Goal: Task Accomplishment & Management: Complete application form

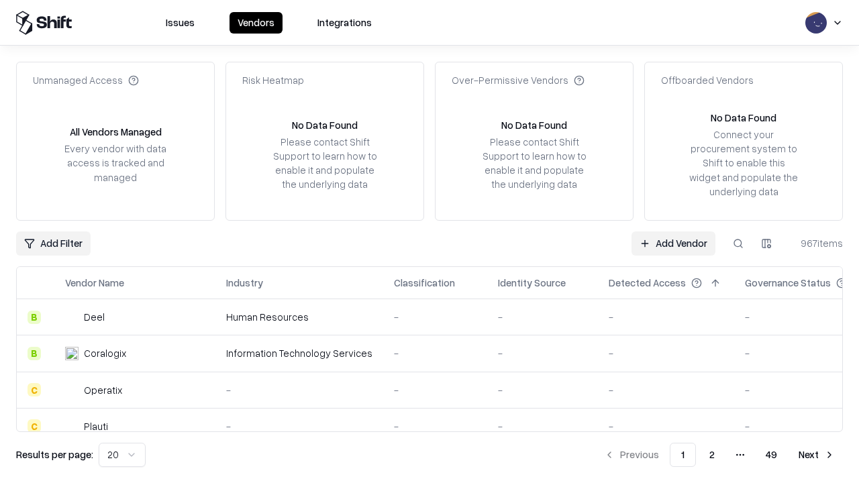
click at [673, 243] on link "Add Vendor" at bounding box center [673, 243] width 84 height 24
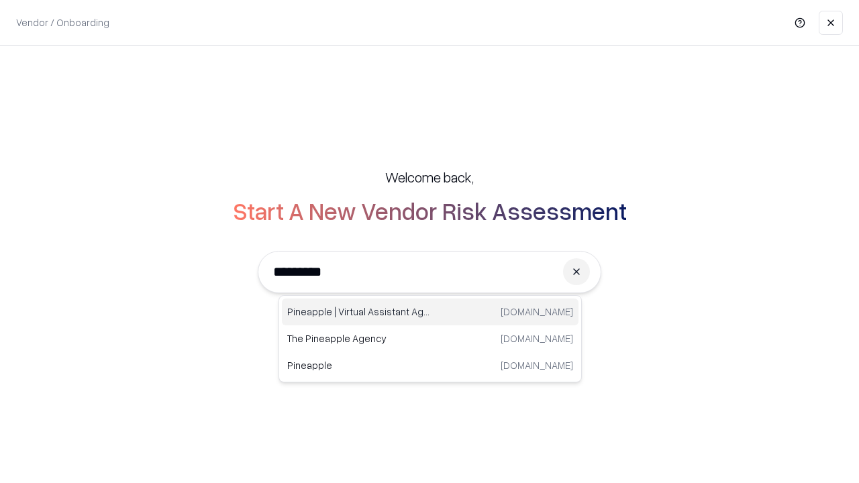
click at [430, 312] on div "Pineapple | Virtual Assistant Agency [DOMAIN_NAME]" at bounding box center [430, 312] width 297 height 27
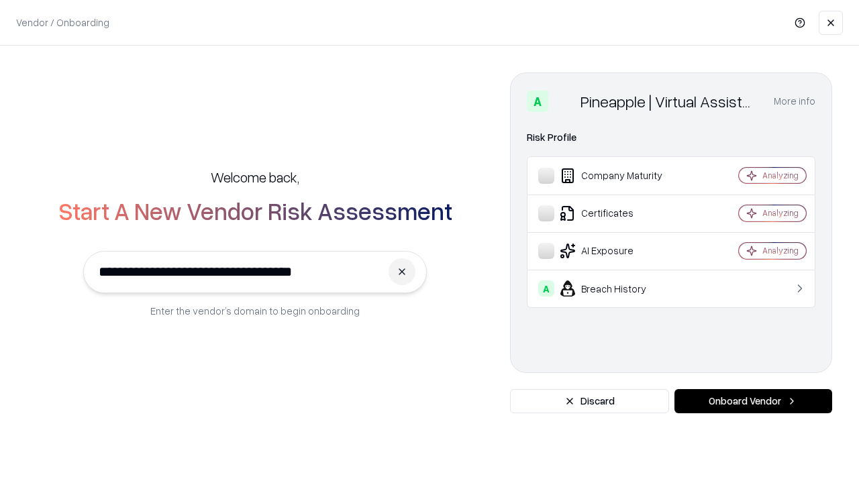
type input "**********"
click at [753, 401] on button "Onboard Vendor" at bounding box center [753, 401] width 158 height 24
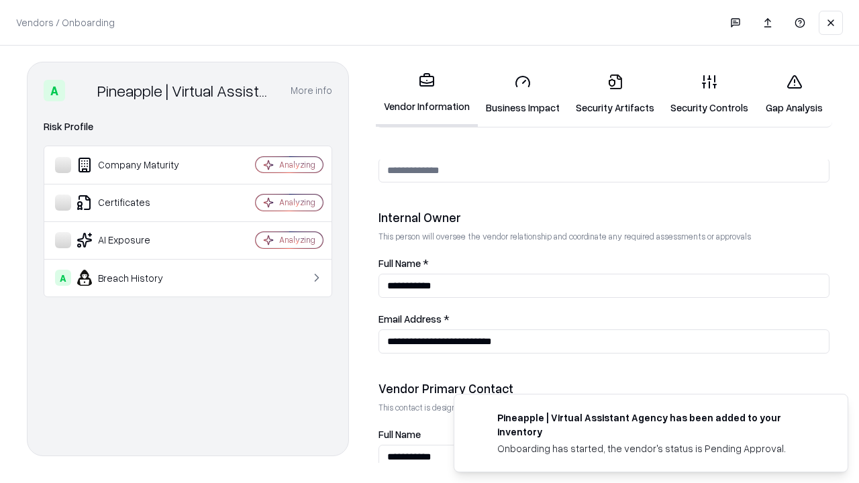
scroll to position [695, 0]
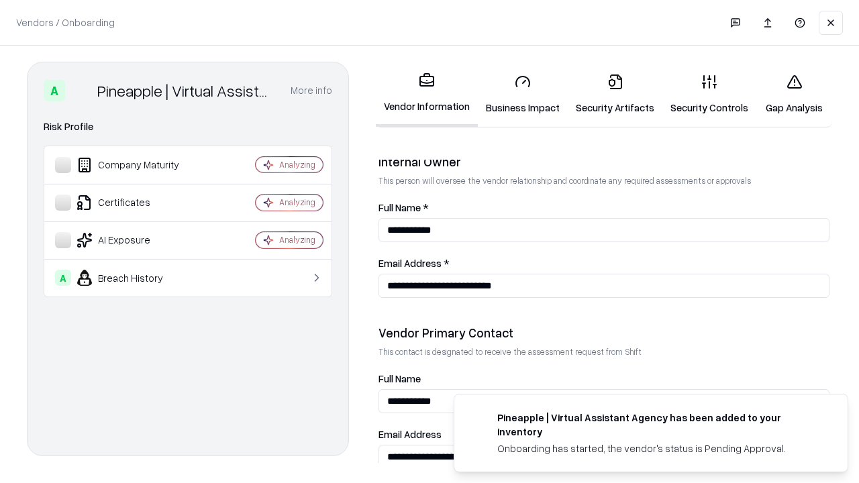
click at [523, 94] on link "Business Impact" at bounding box center [523, 94] width 90 height 62
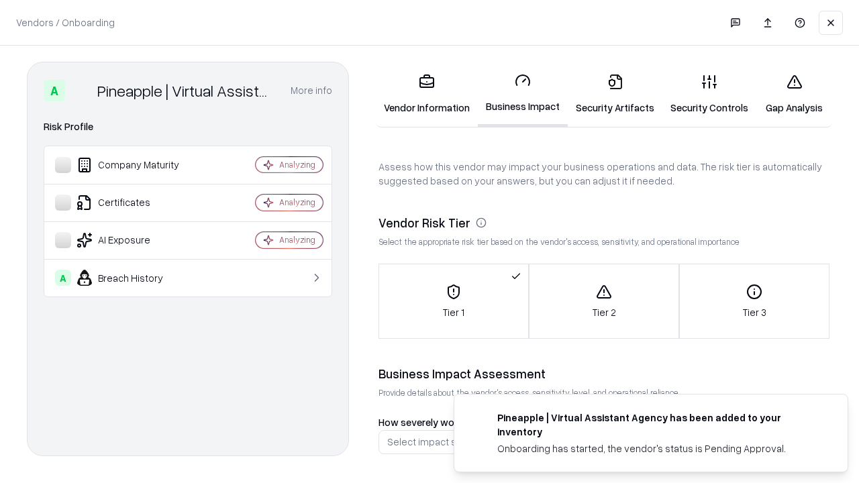
click at [614, 94] on link "Security Artifacts" at bounding box center [615, 94] width 95 height 62
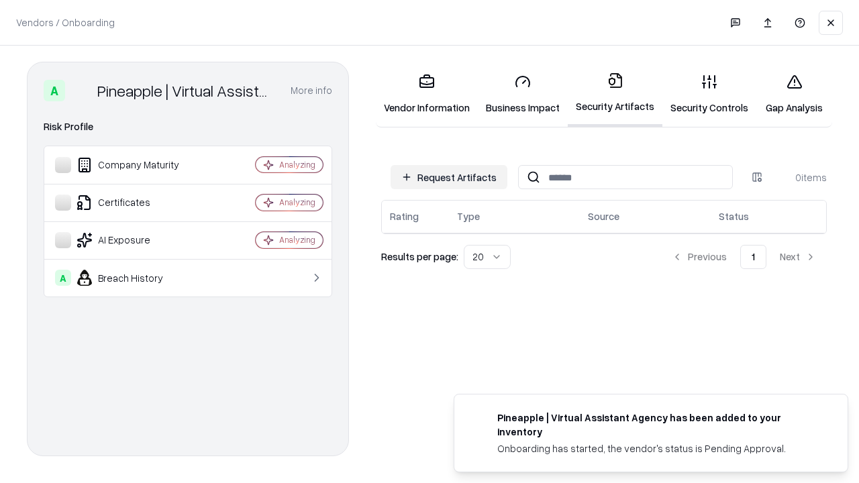
click at [449, 177] on button "Request Artifacts" at bounding box center [448, 177] width 117 height 24
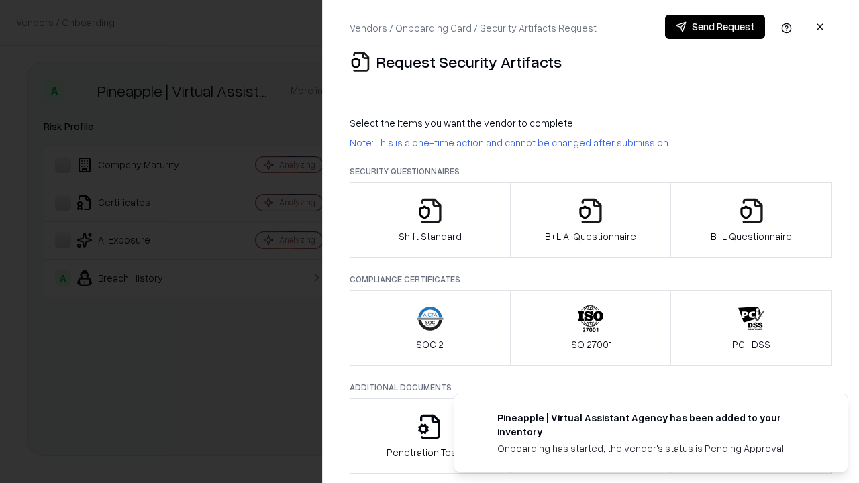
click at [429, 220] on icon "button" at bounding box center [430, 210] width 27 height 27
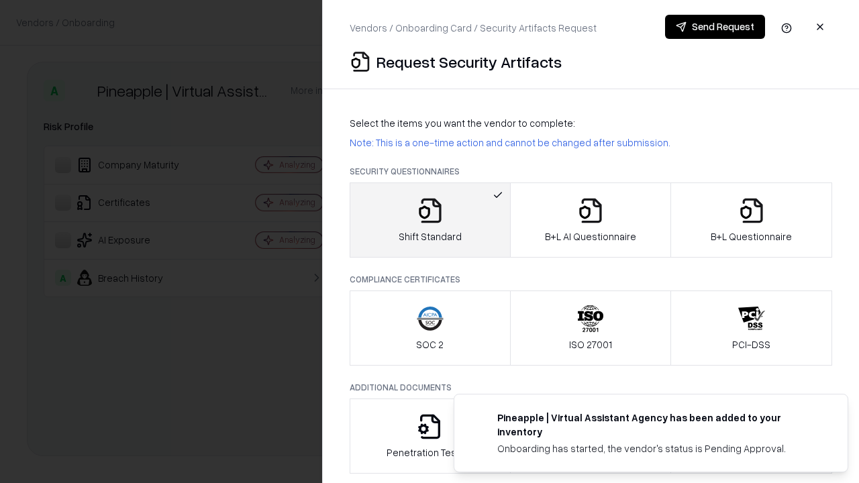
click at [714, 27] on button "Send Request" at bounding box center [715, 27] width 100 height 24
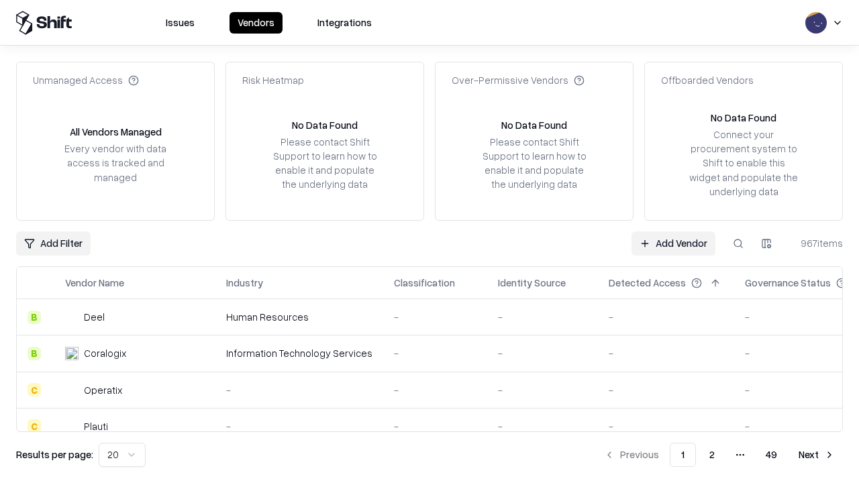
click at [738, 243] on button at bounding box center [738, 243] width 24 height 24
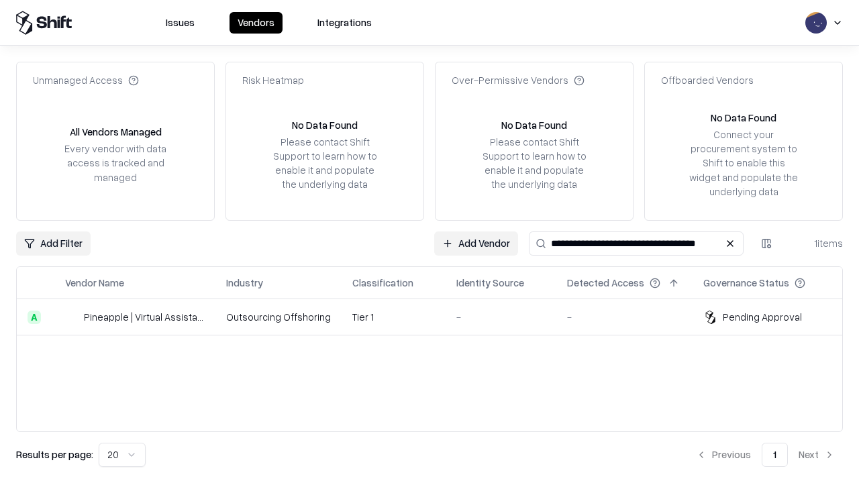
type input "**********"
click at [437, 317] on td "Tier 1" at bounding box center [393, 317] width 104 height 36
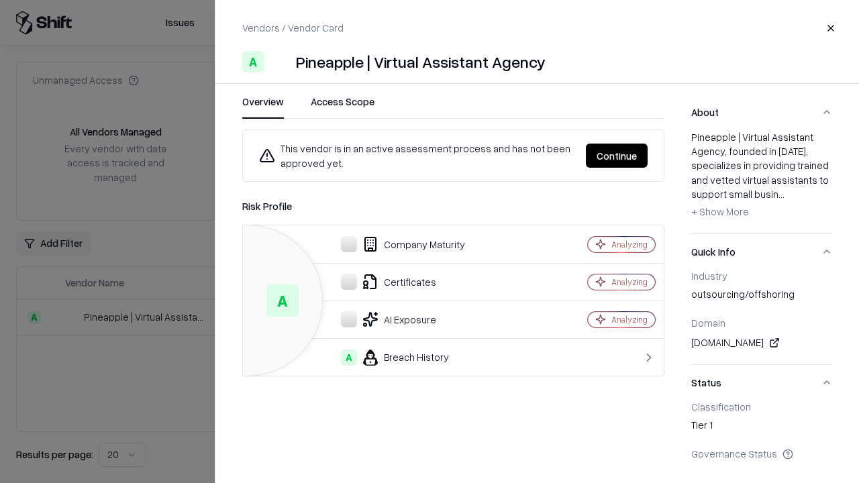
click at [617, 156] on button "Continue" at bounding box center [617, 156] width 62 height 24
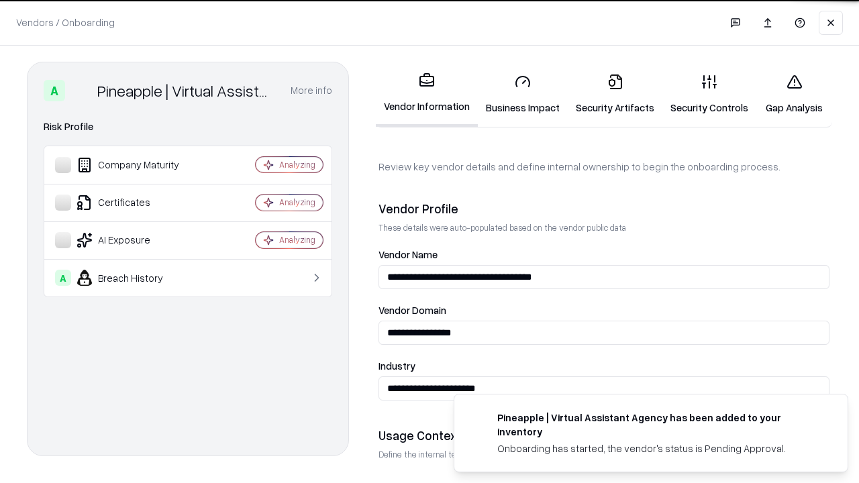
click at [614, 94] on link "Security Artifacts" at bounding box center [615, 94] width 95 height 62
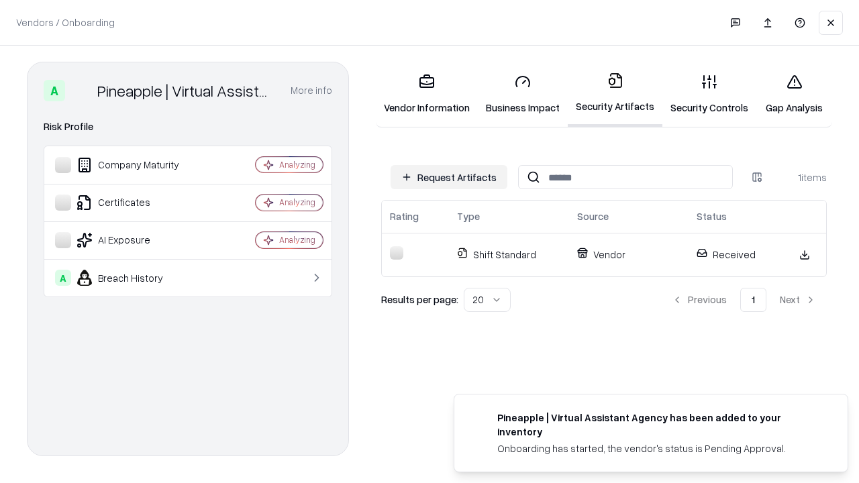
click at [794, 94] on link "Gap Analysis" at bounding box center [794, 94] width 76 height 62
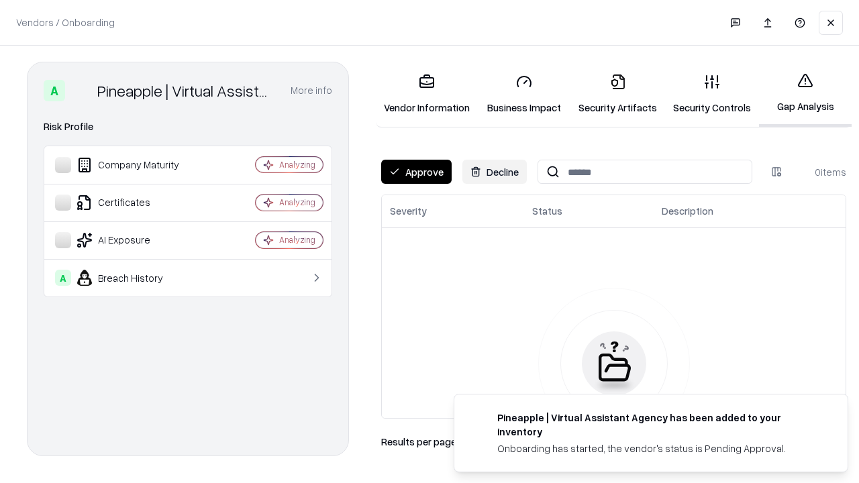
click at [416, 172] on button "Approve" at bounding box center [416, 172] width 70 height 24
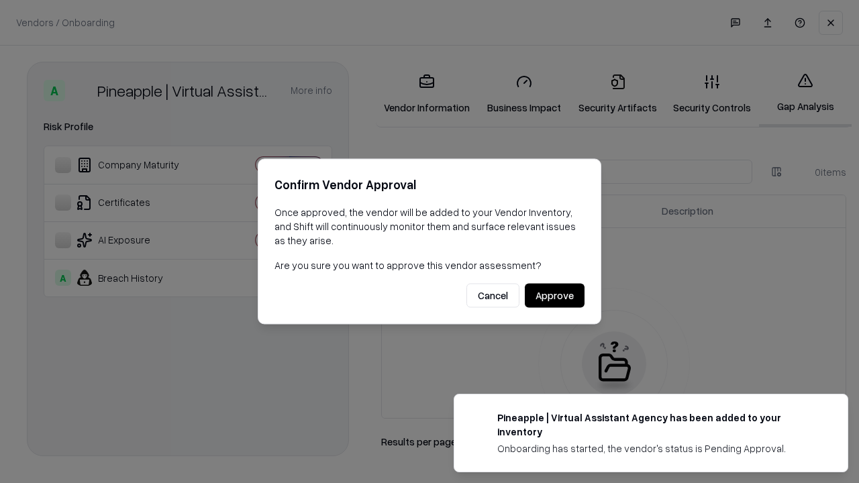
click at [554, 295] on button "Approve" at bounding box center [555, 296] width 60 height 24
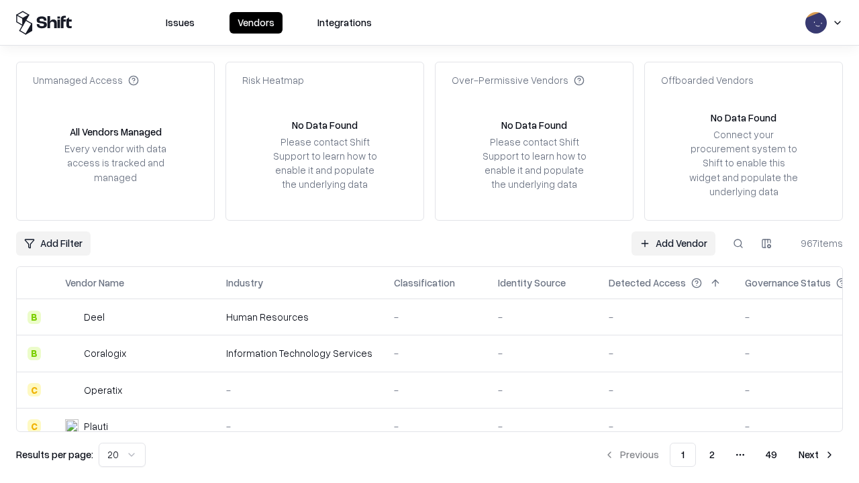
type input "**********"
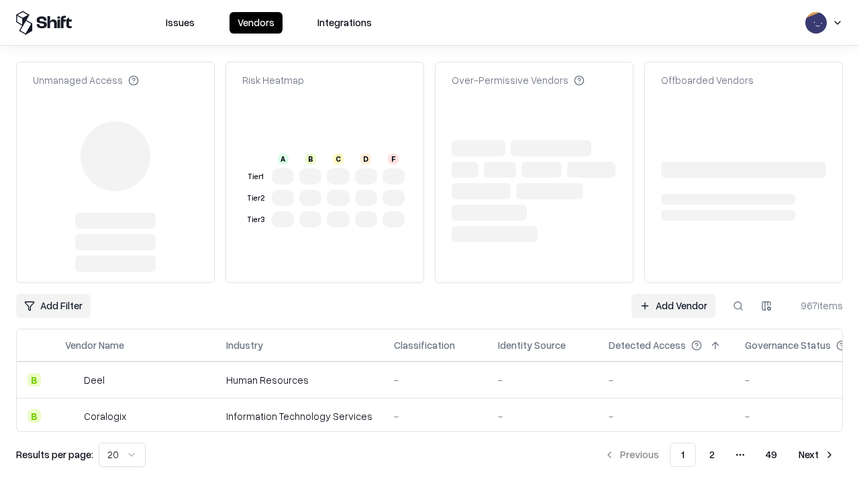
click at [673, 294] on link "Add Vendor" at bounding box center [673, 306] width 84 height 24
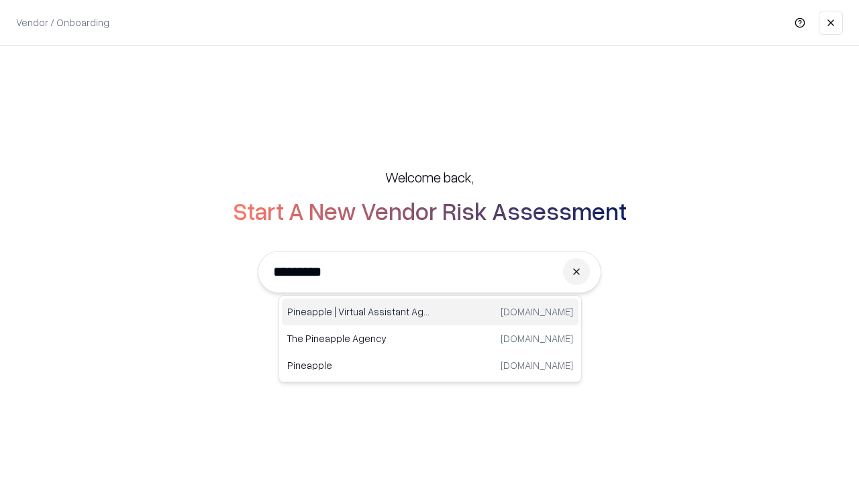
click at [430, 312] on div "Pineapple | Virtual Assistant Agency [DOMAIN_NAME]" at bounding box center [430, 312] width 297 height 27
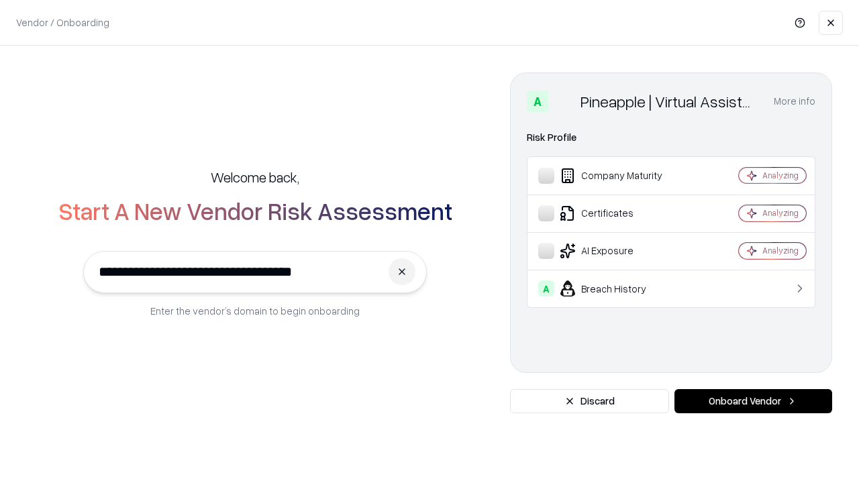
type input "**********"
click at [753, 401] on button "Onboard Vendor" at bounding box center [753, 401] width 158 height 24
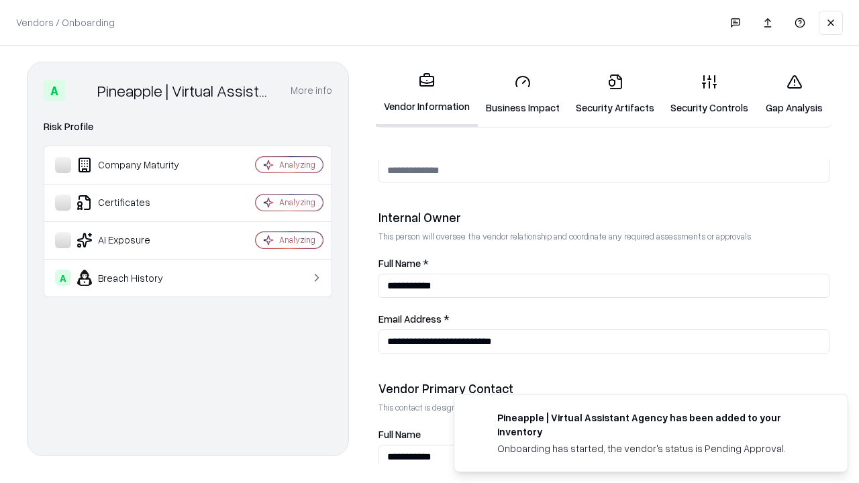
scroll to position [695, 0]
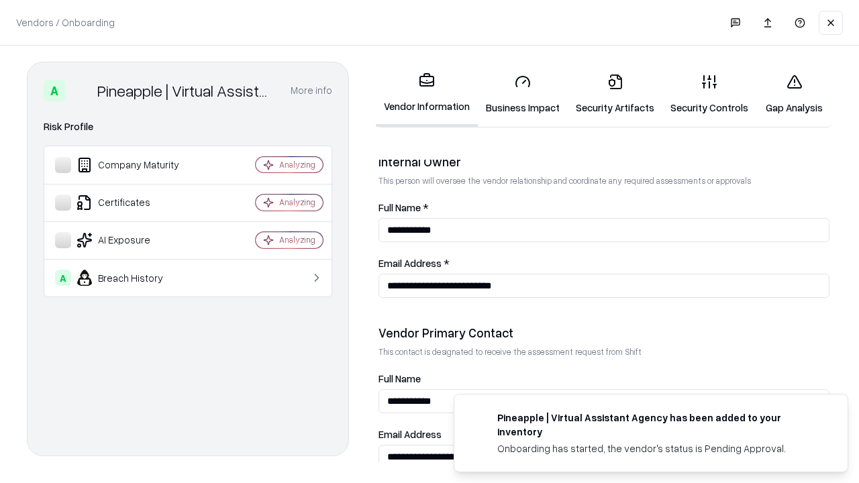
click at [794, 94] on link "Gap Analysis" at bounding box center [794, 94] width 76 height 62
